Goal: Task Accomplishment & Management: Complete application form

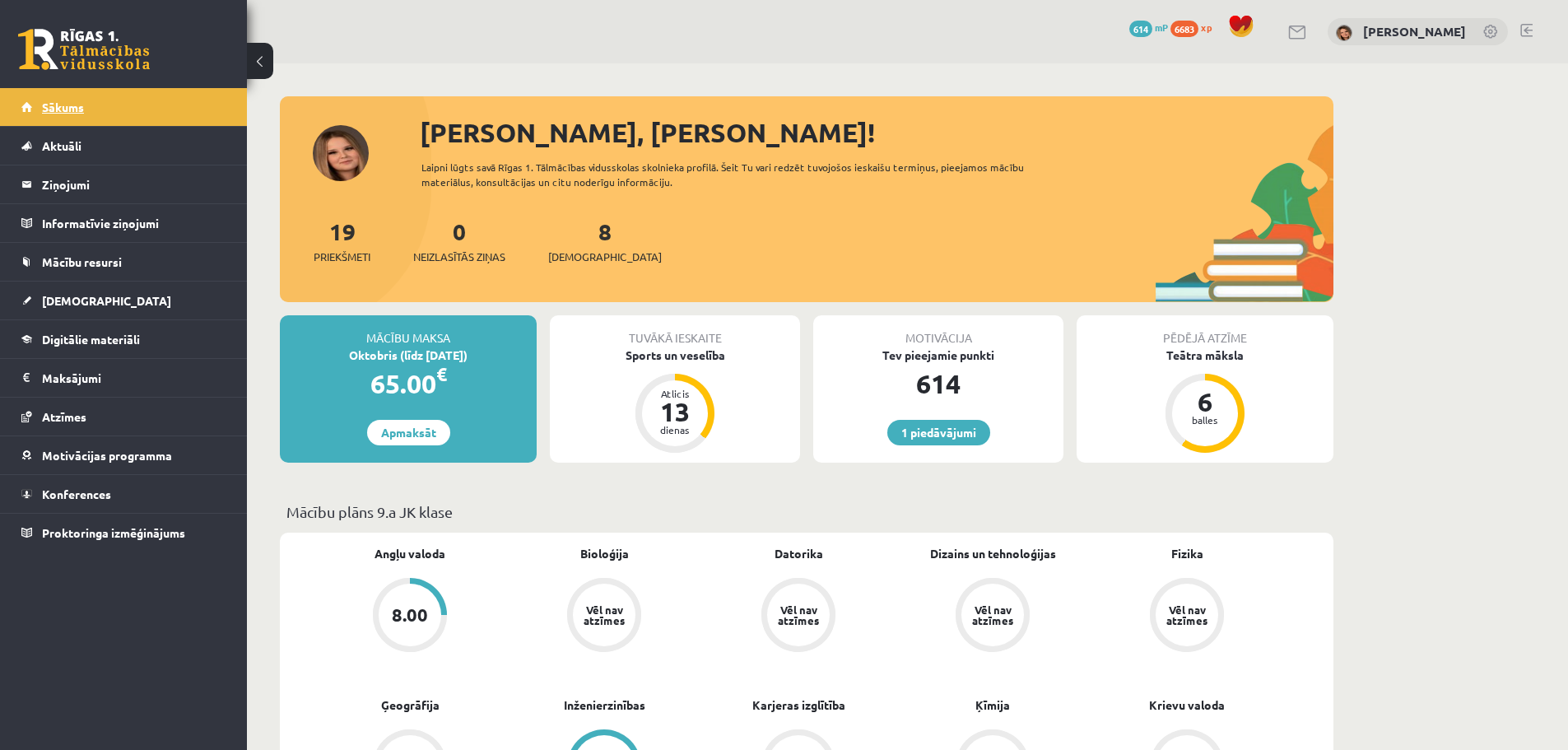
click at [57, 109] on span "Sākums" at bounding box center [63, 107] width 42 height 15
click at [1129, 30] on span "614" at bounding box center [1141, 29] width 23 height 16
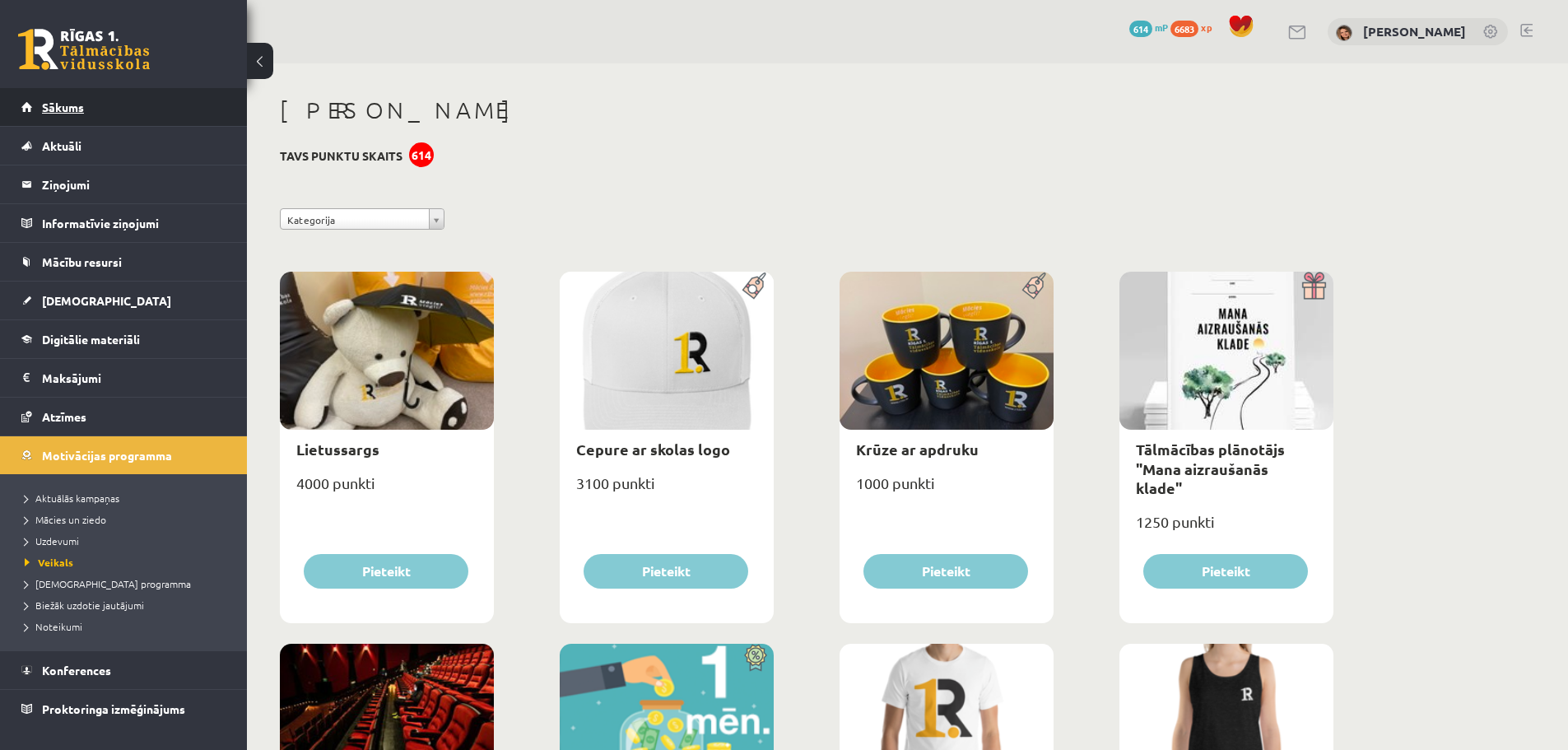
click at [73, 118] on link "Sākums" at bounding box center [124, 107] width 205 height 38
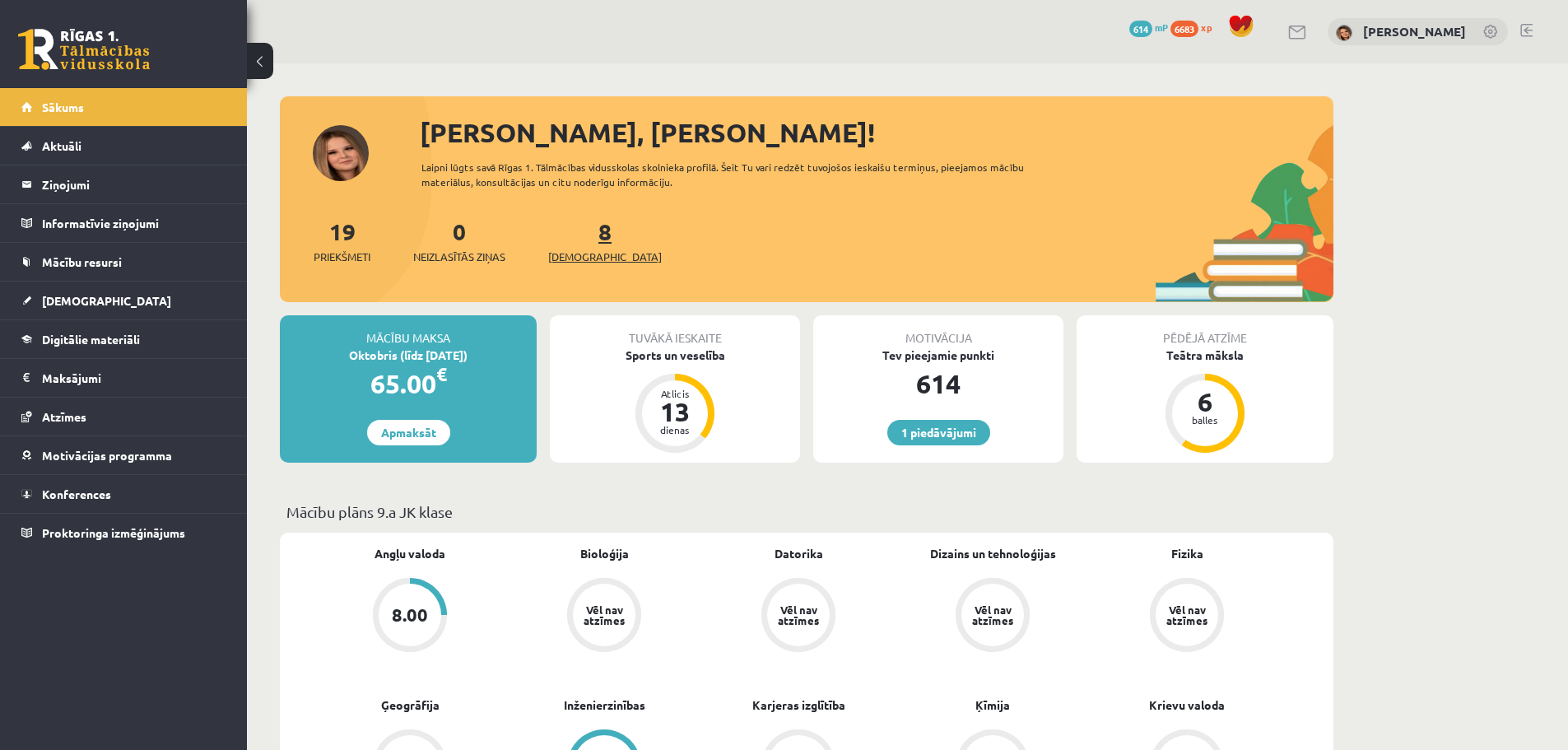
click at [574, 238] on link "8 Ieskaites" at bounding box center [605, 241] width 114 height 48
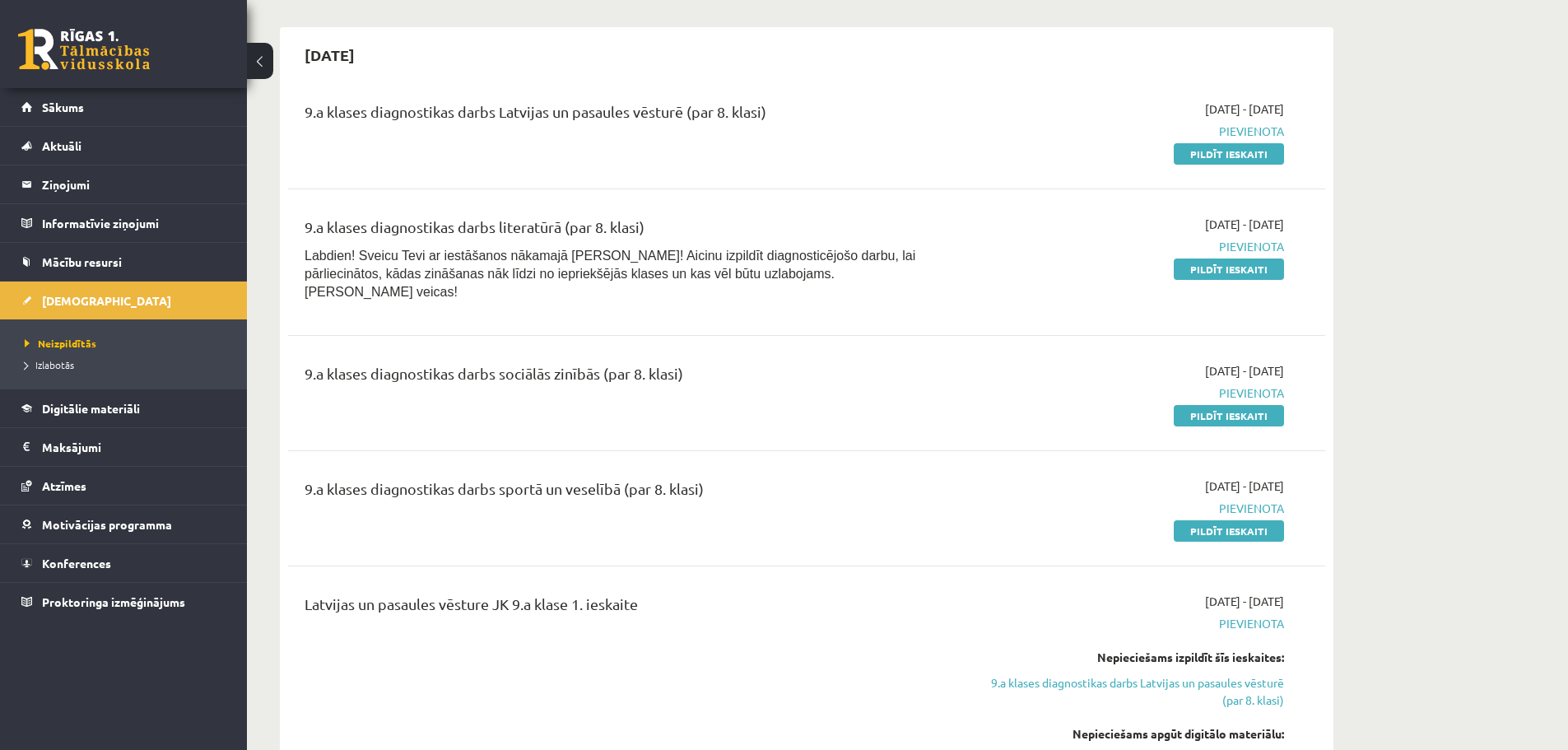
scroll to position [494, 0]
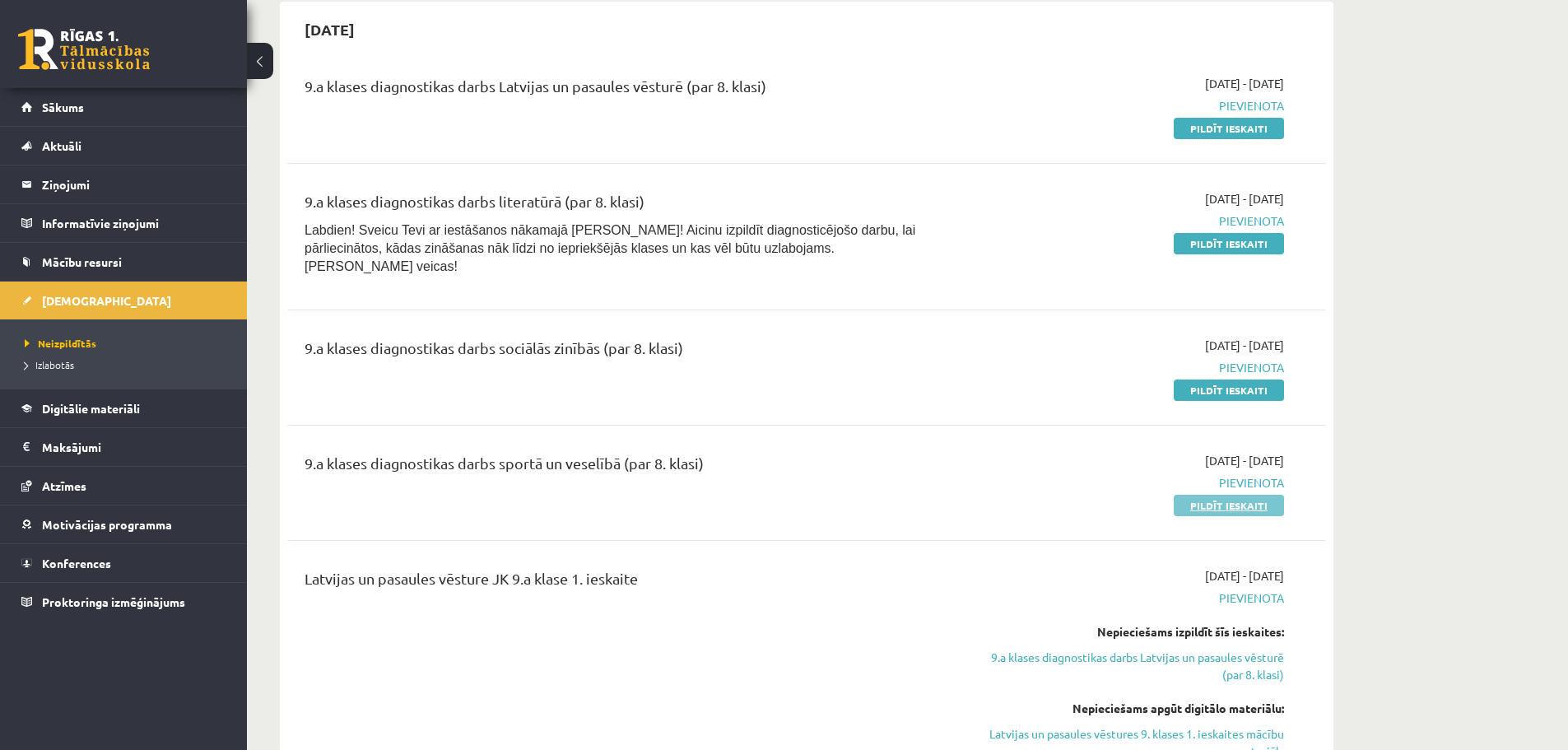
click at [1235, 495] on link "Pildīt ieskaiti" at bounding box center [1229, 506] width 110 height 21
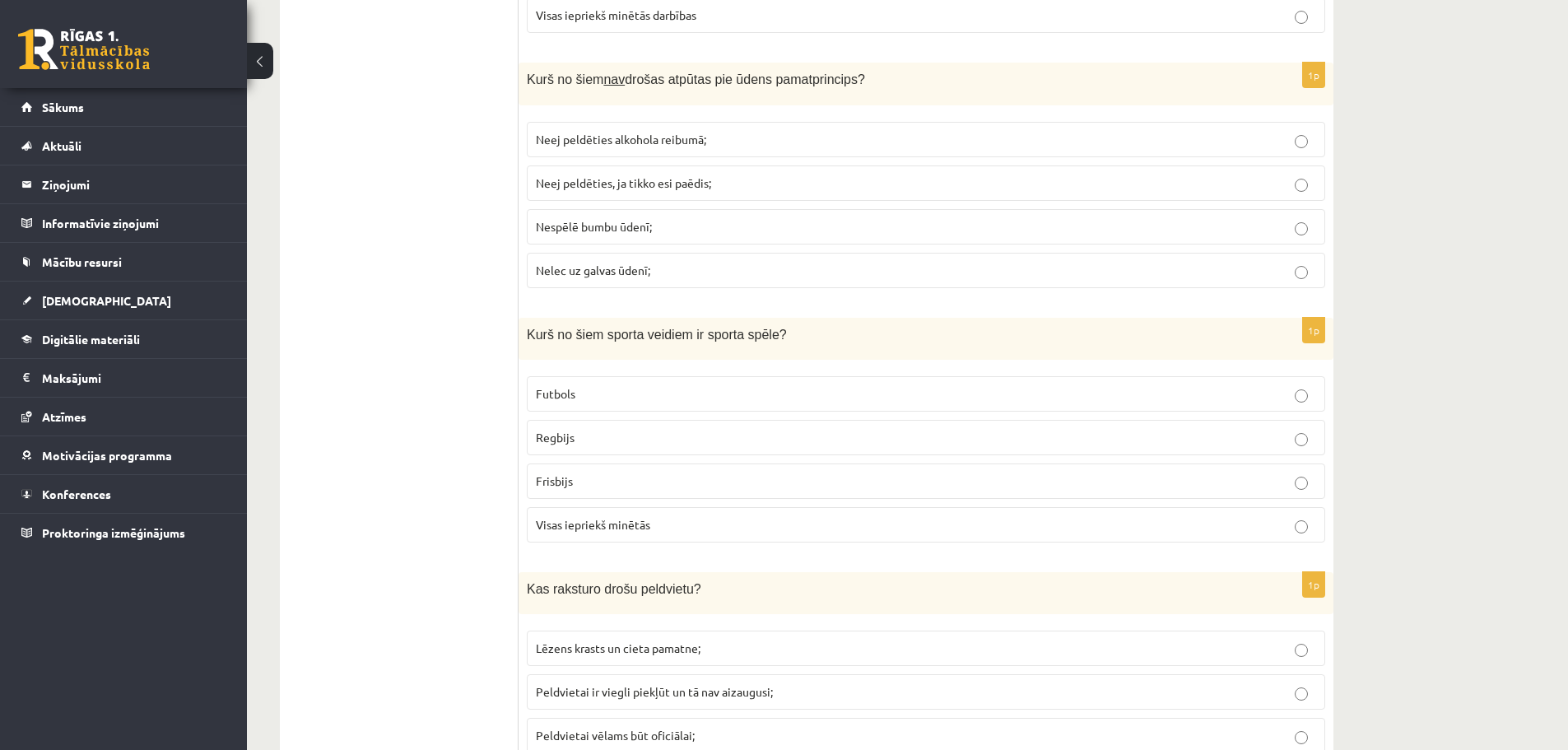
scroll to position [5863, 0]
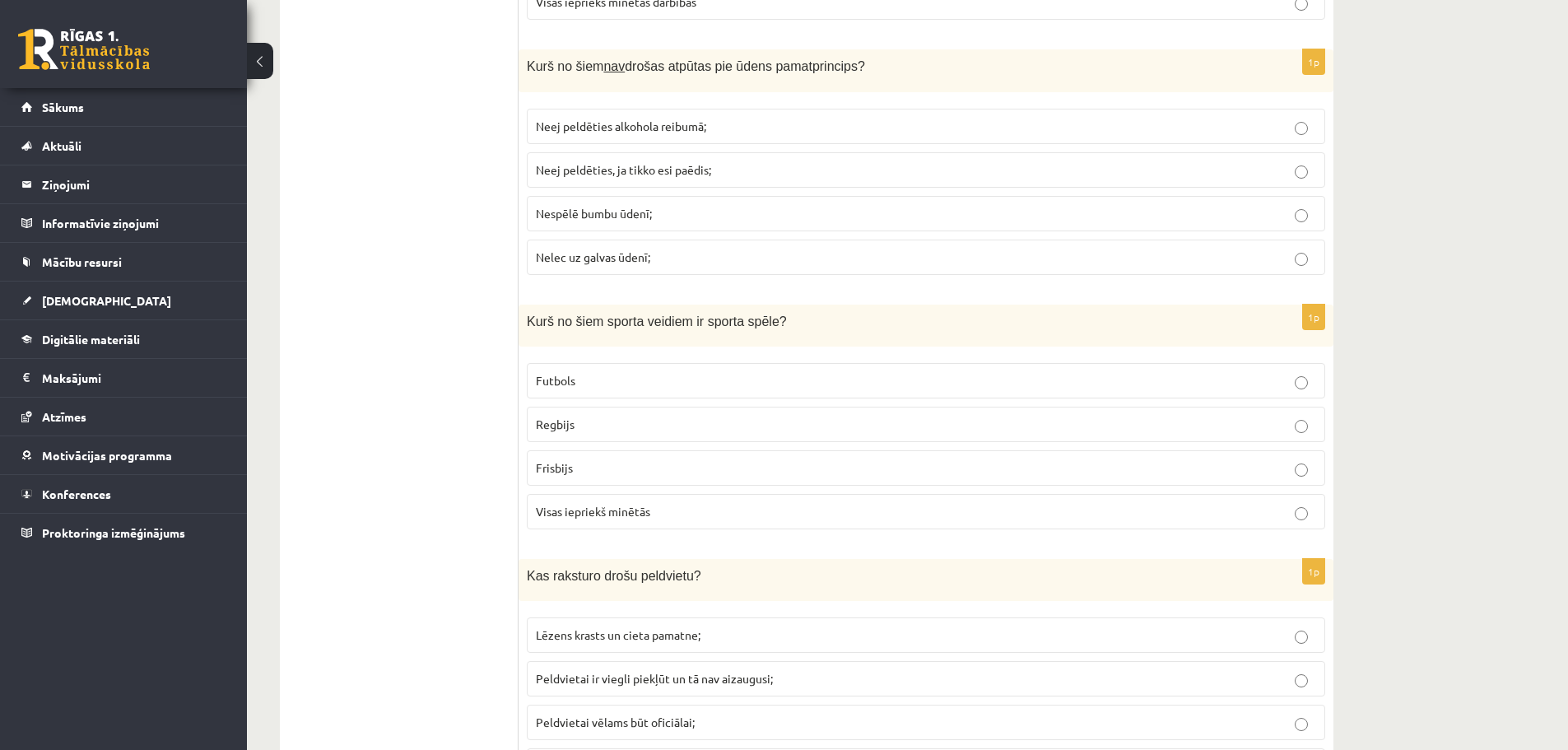
click at [1309, 128] on p "Neej peldēties alkohola reibumā;" at bounding box center [926, 126] width 780 height 17
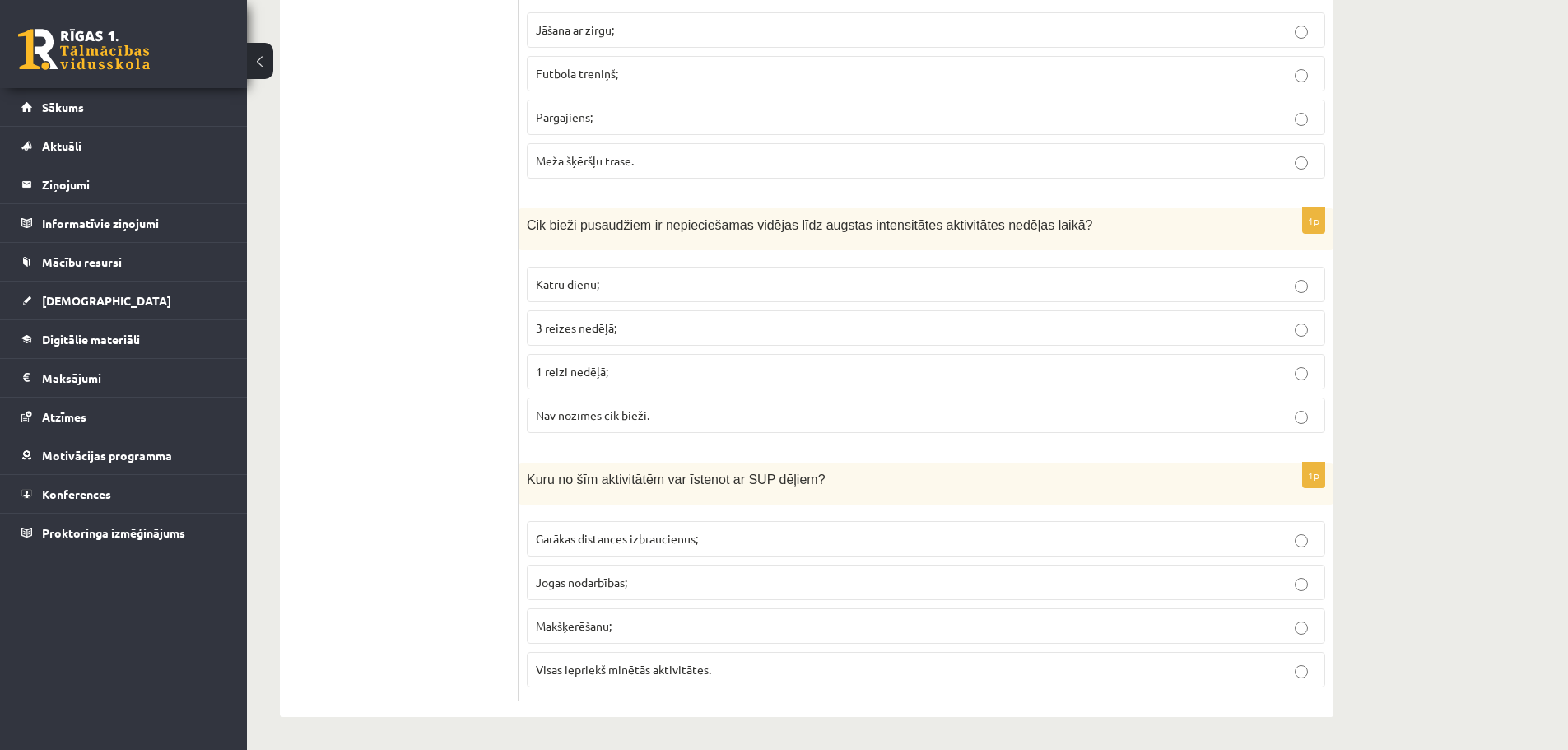
scroll to position [7233, 0]
click at [1308, 325] on p "3 reizes nedēļā;" at bounding box center [926, 328] width 780 height 17
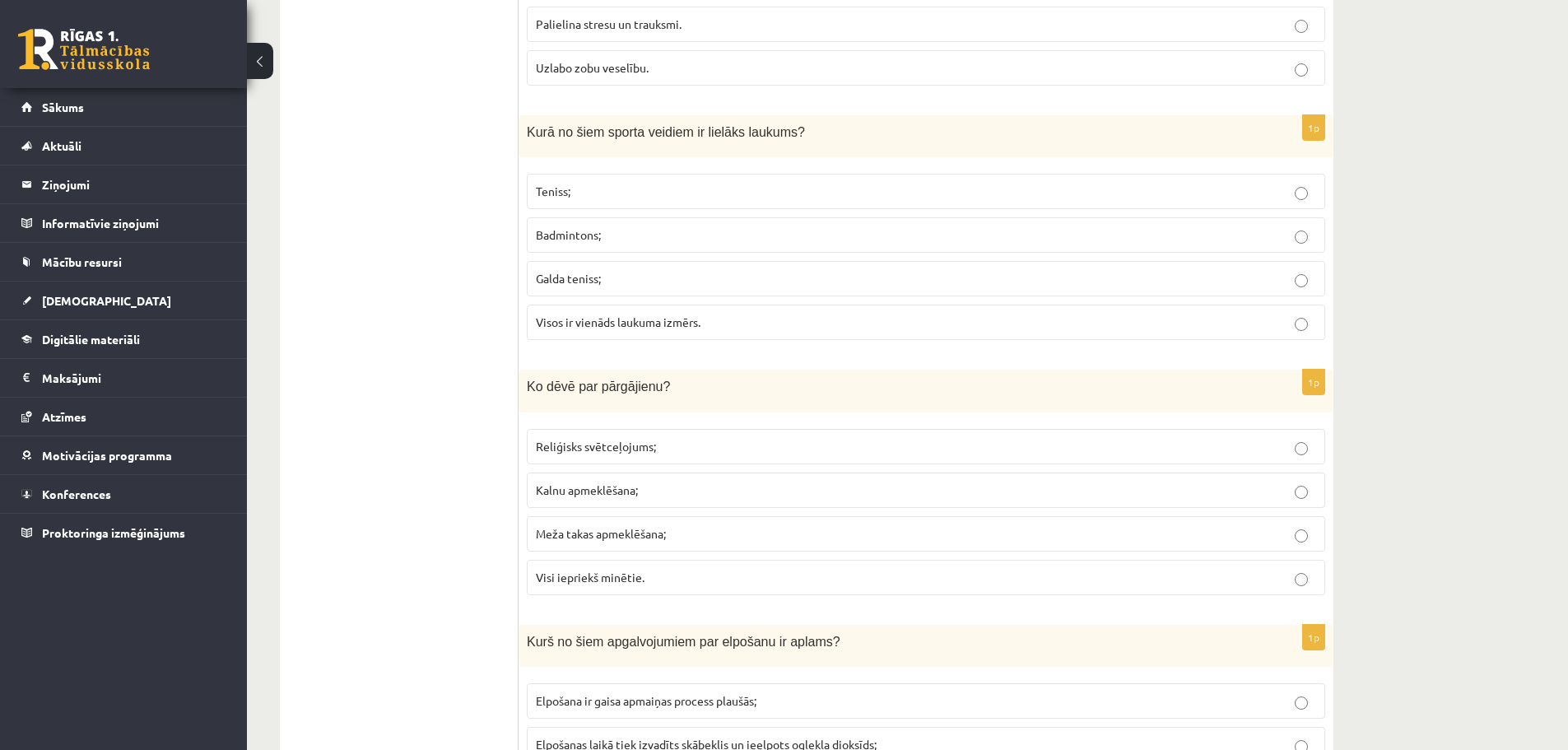
scroll to position [0, 0]
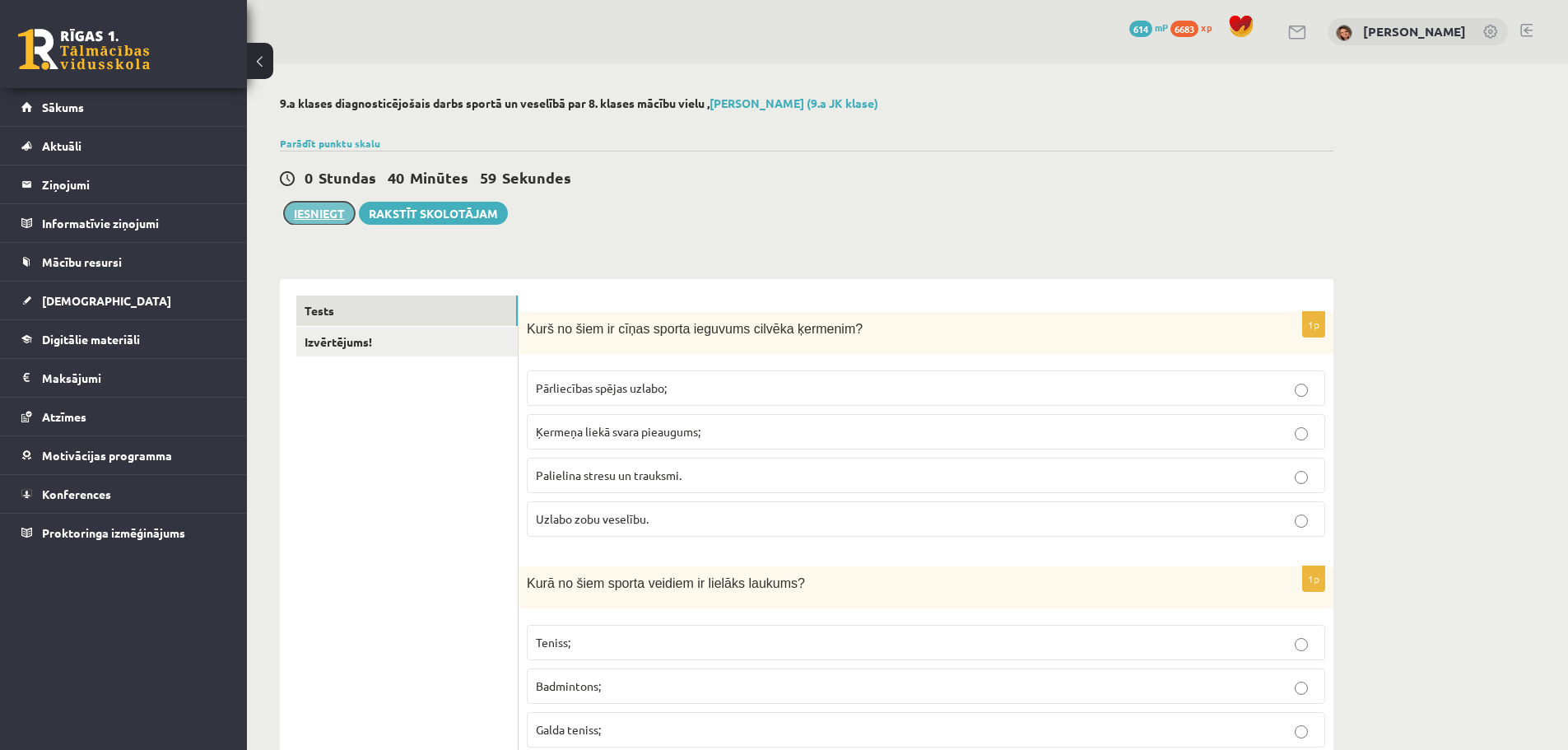
click at [328, 211] on button "Iesniegt" at bounding box center [319, 213] width 71 height 23
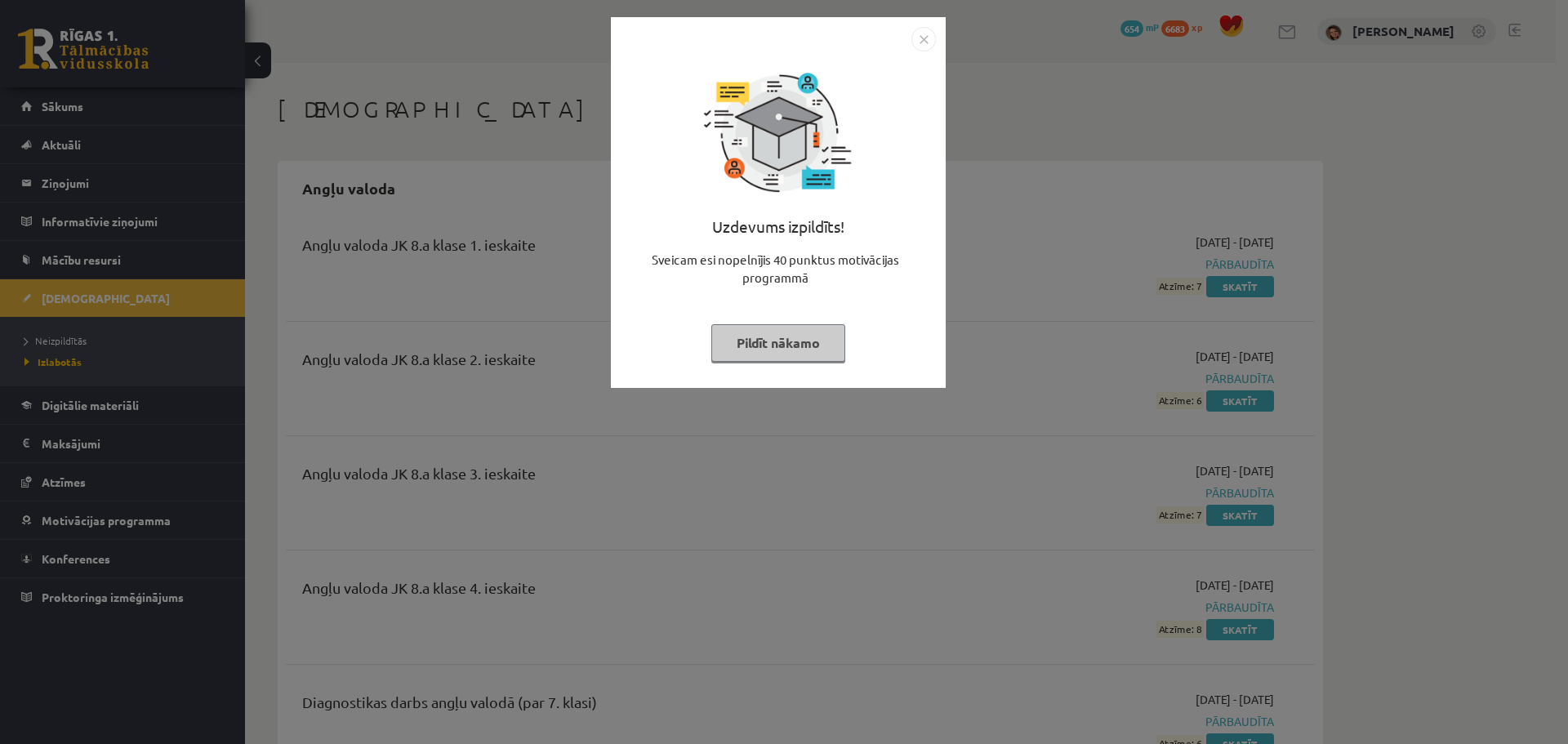
click at [792, 348] on button "Pildīt nākamo" at bounding box center [778, 343] width 134 height 37
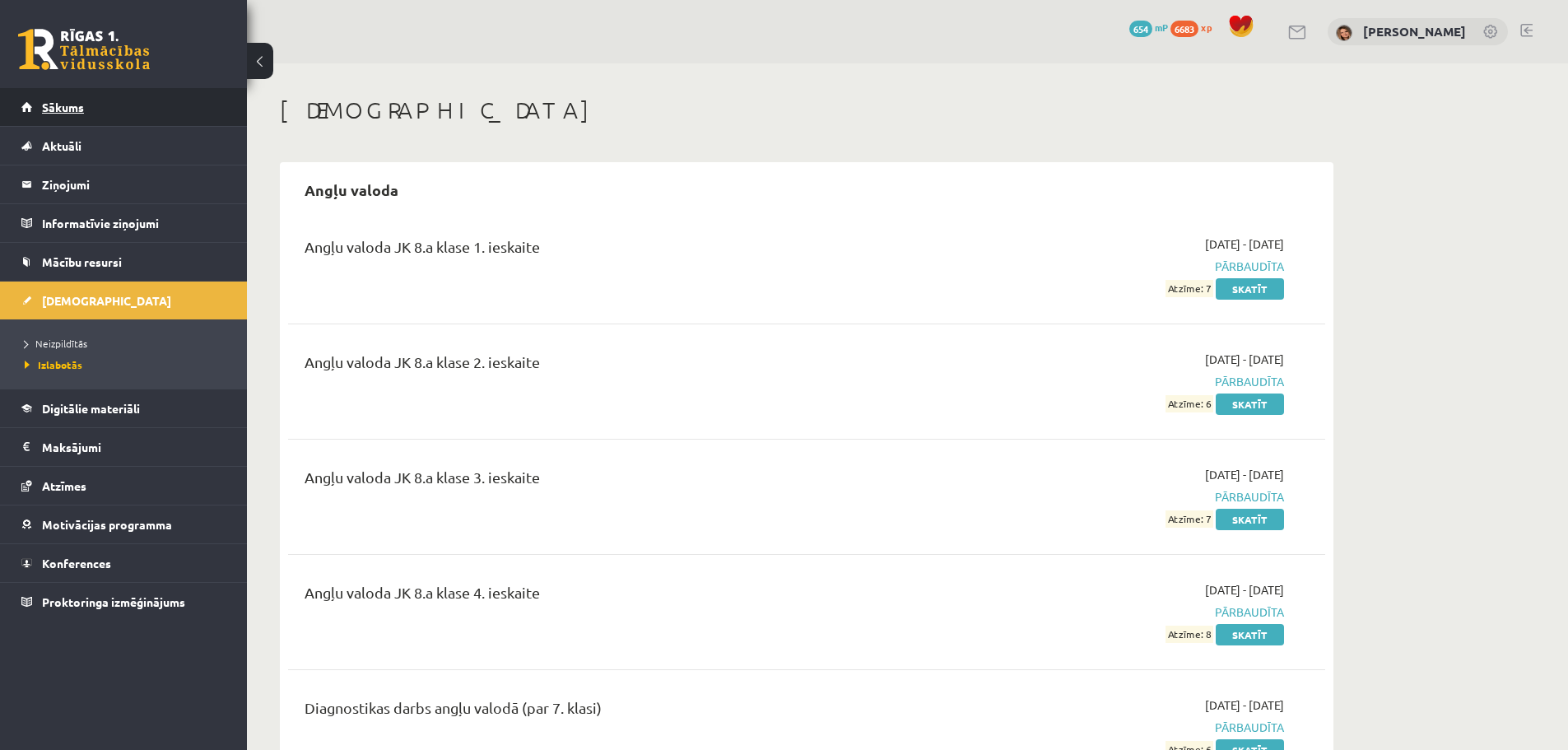
click at [64, 107] on span "Sākums" at bounding box center [63, 107] width 42 height 15
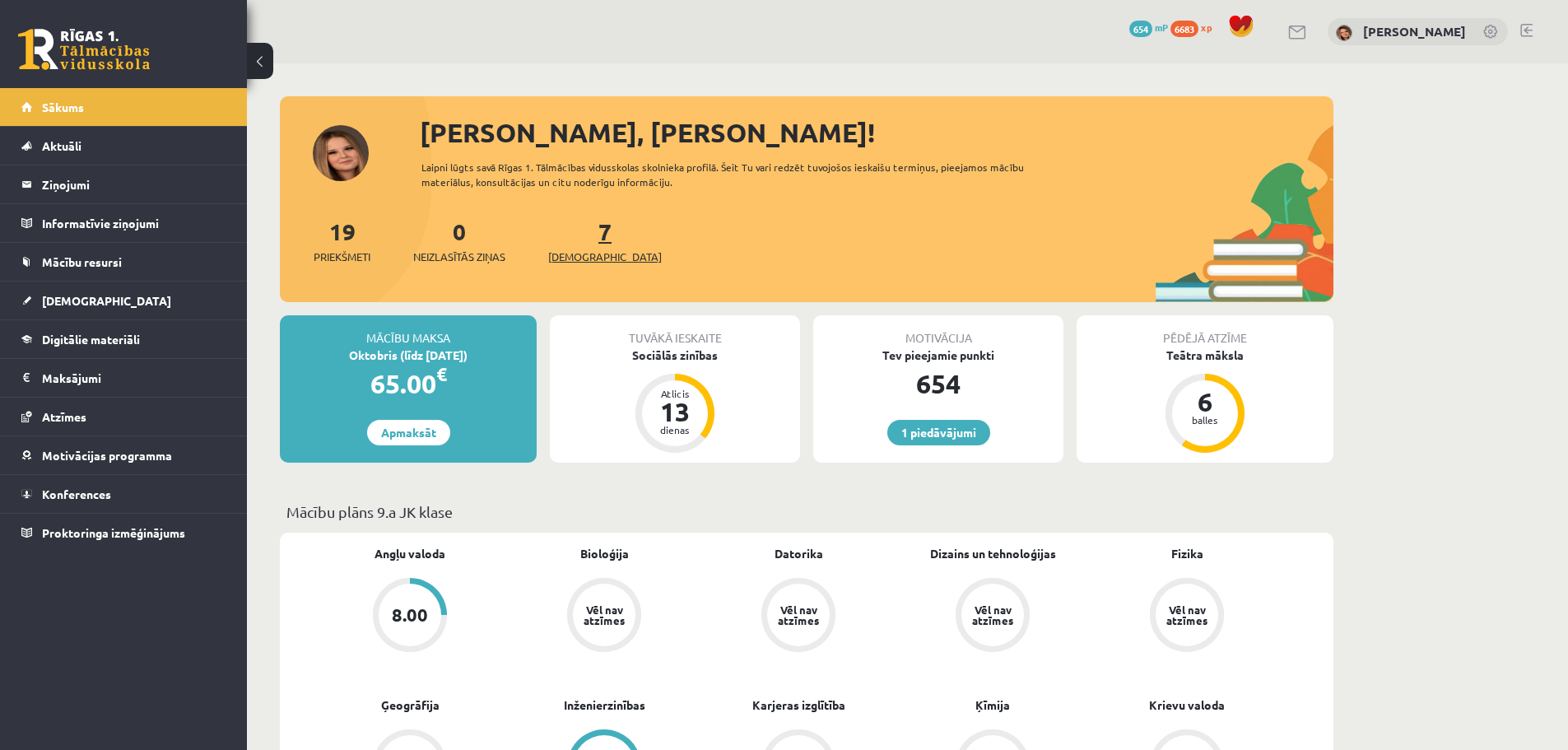
click at [580, 241] on link "7 Ieskaites" at bounding box center [605, 241] width 114 height 48
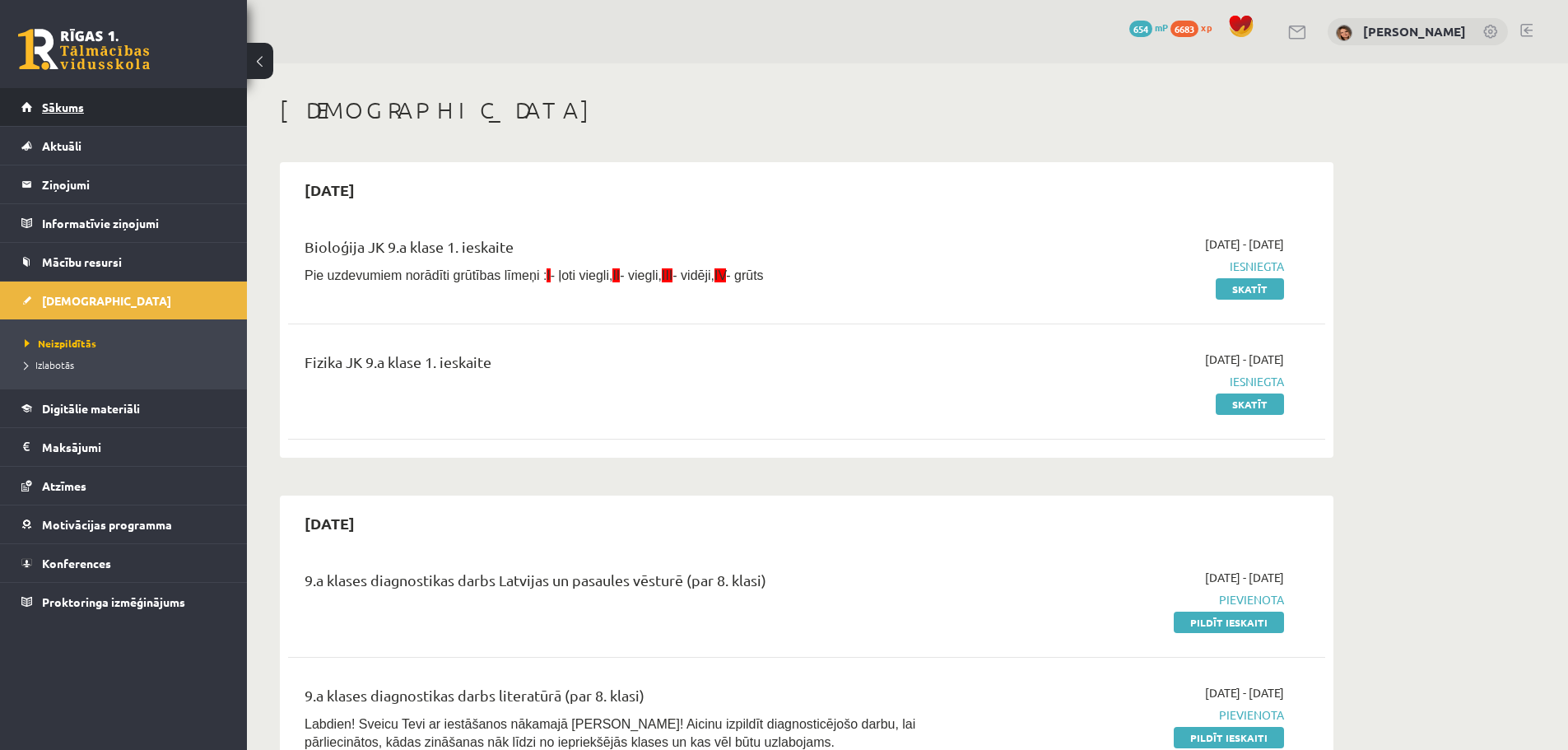
click at [56, 108] on span "Sākums" at bounding box center [63, 107] width 42 height 15
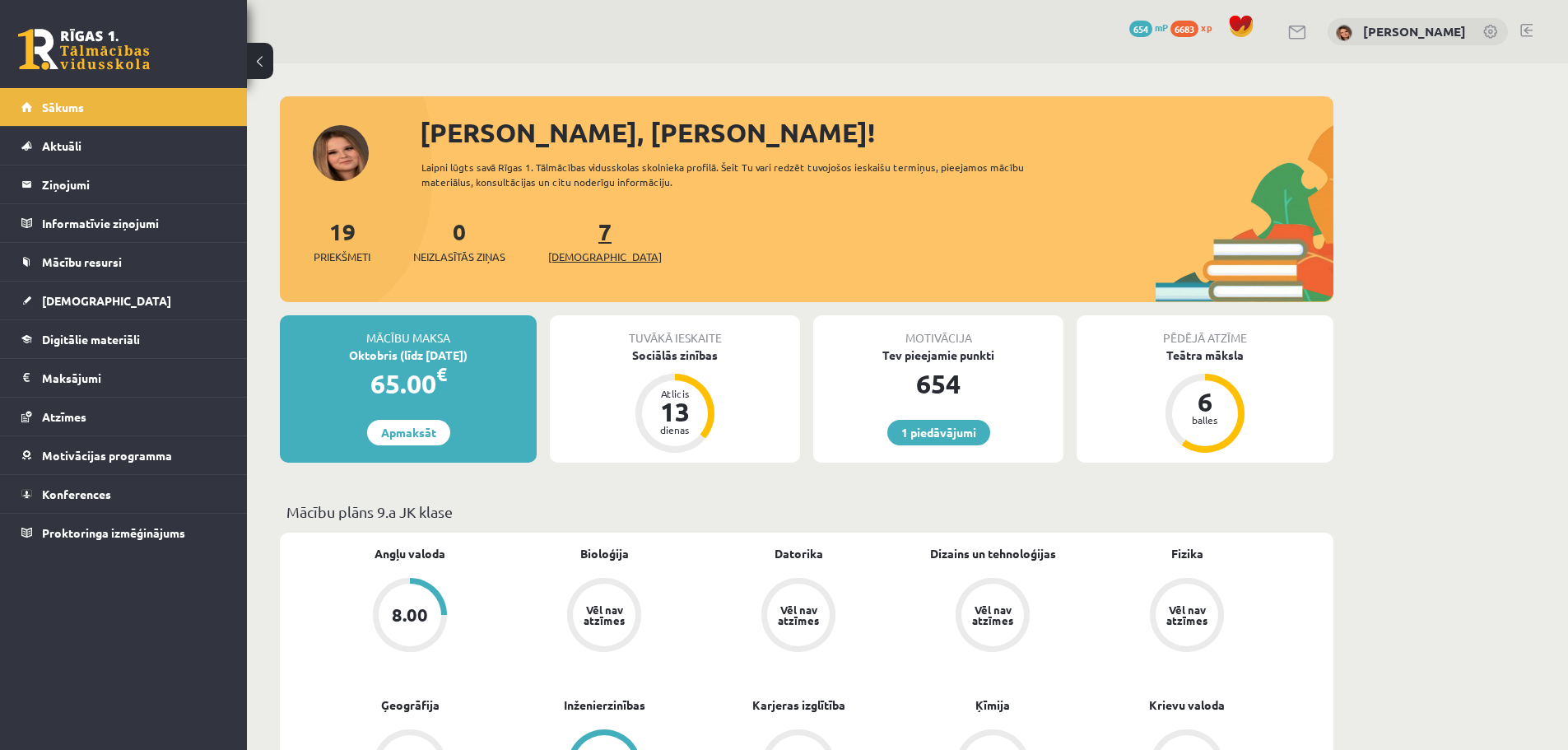
click at [579, 238] on link "7 Ieskaites" at bounding box center [605, 241] width 114 height 48
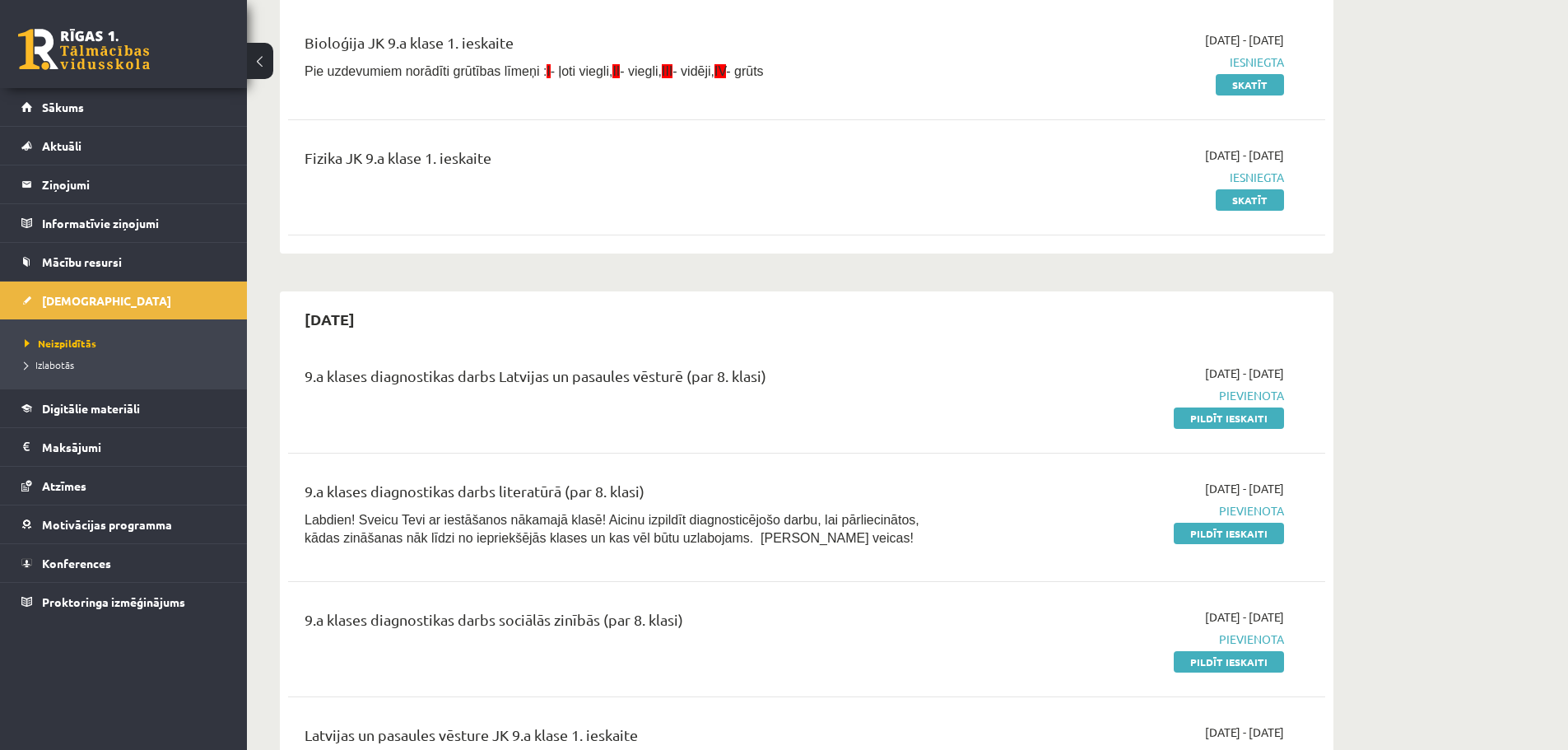
scroll to position [82, 0]
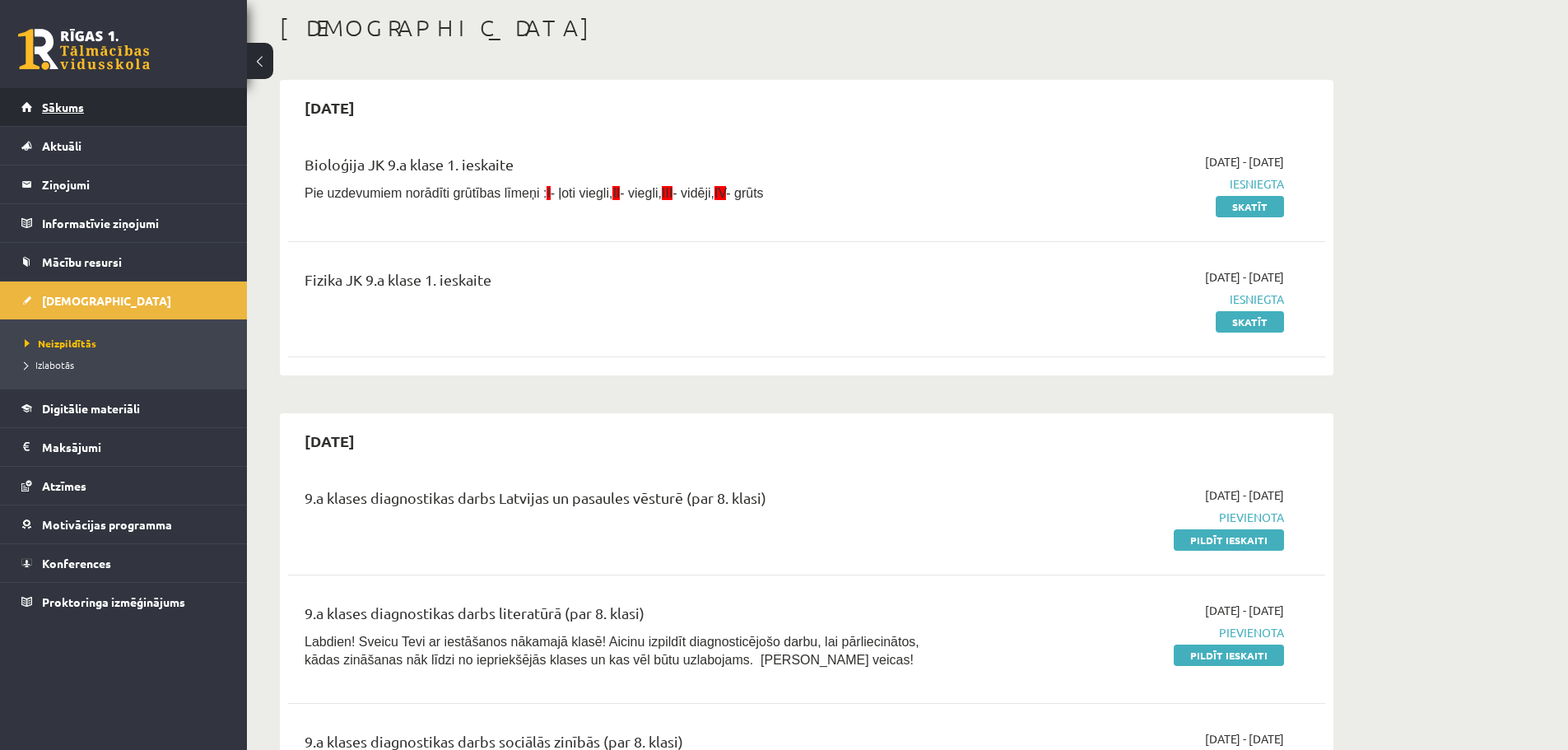
click at [60, 108] on span "Sākums" at bounding box center [63, 107] width 42 height 15
